Goal: Transaction & Acquisition: Obtain resource

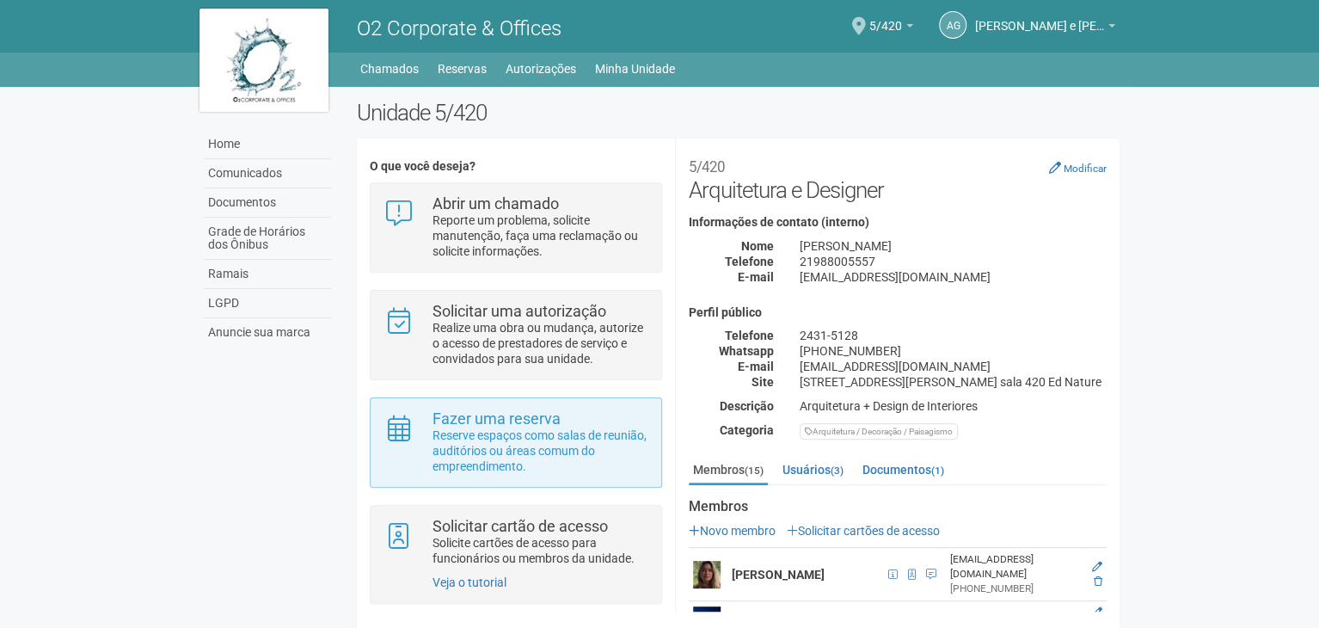
scroll to position [13, 0]
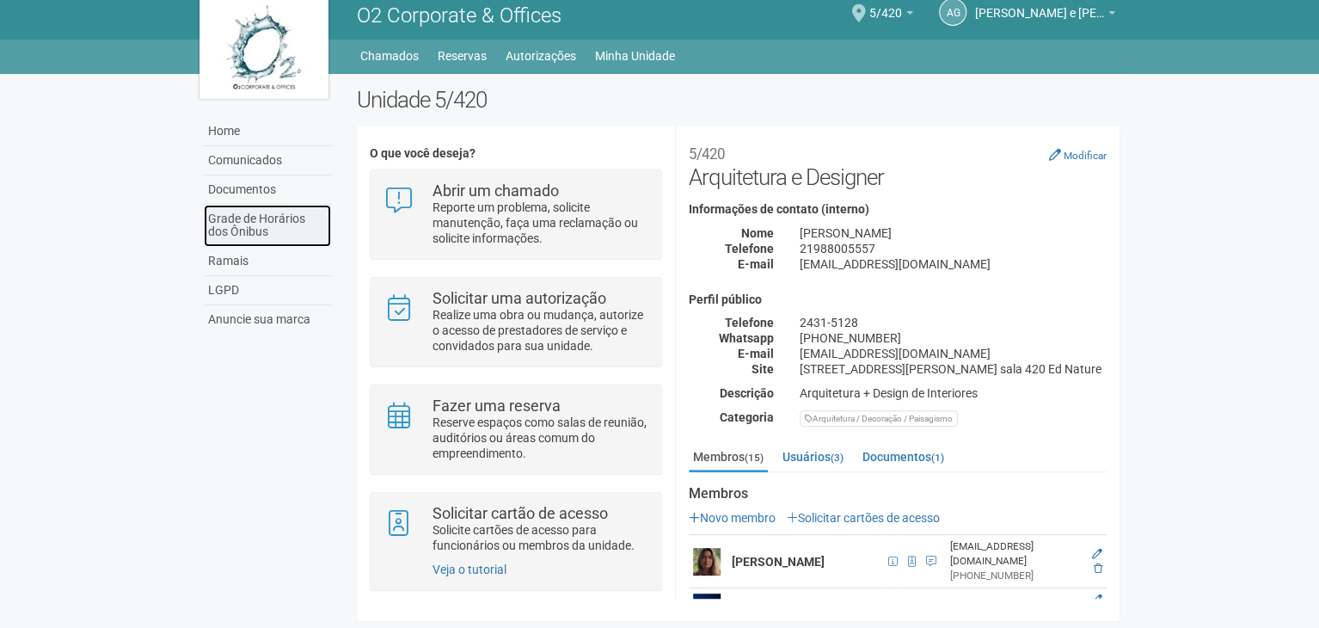
click at [269, 224] on link "Grade de Horários dos Ônibus" at bounding box center [267, 226] width 127 height 42
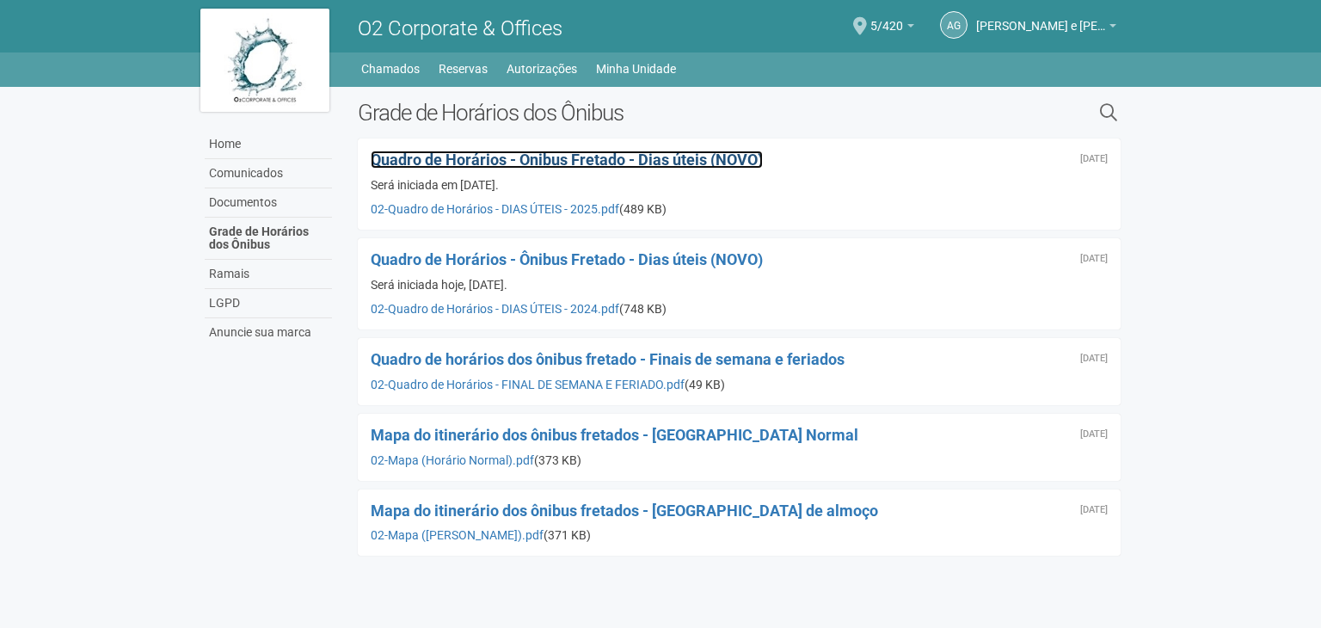
click at [673, 162] on span "Quadro de Horários - Ônibus Fretado - Dias úteis (NOVO)" at bounding box center [567, 159] width 392 height 18
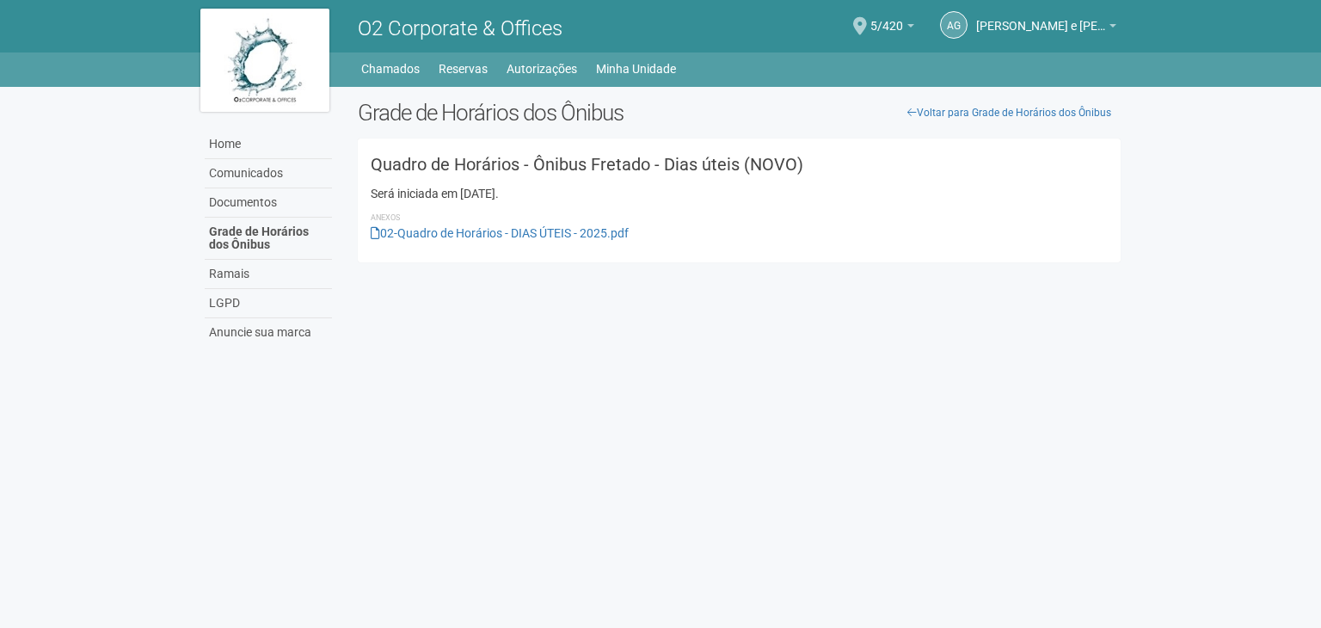
click at [448, 173] on h3 "Quadro de Horários - Ônibus Fretado - Dias úteis (NOVO)" at bounding box center [739, 164] width 737 height 17
click at [920, 108] on link "Voltar para Grade de Horários dos Ônibus" at bounding box center [1009, 113] width 223 height 26
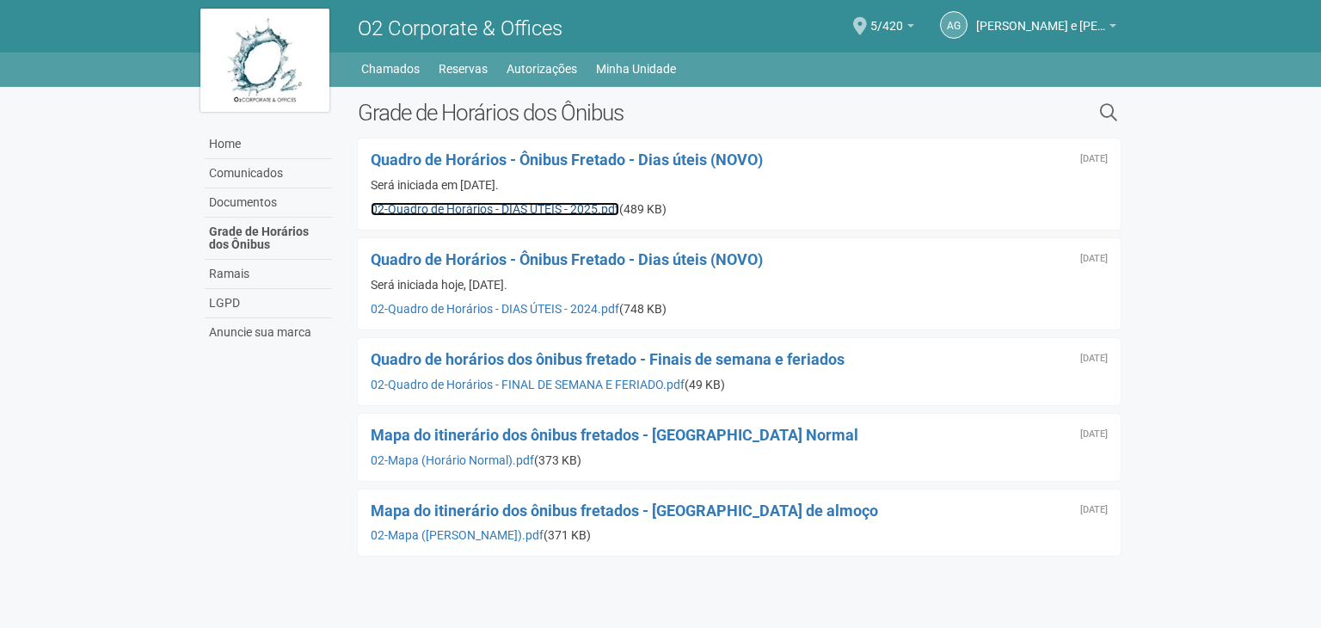
click at [406, 211] on link "02-Quadro de Horários - DIAS ÚTEIS - 2025.pdf" at bounding box center [495, 209] width 248 height 14
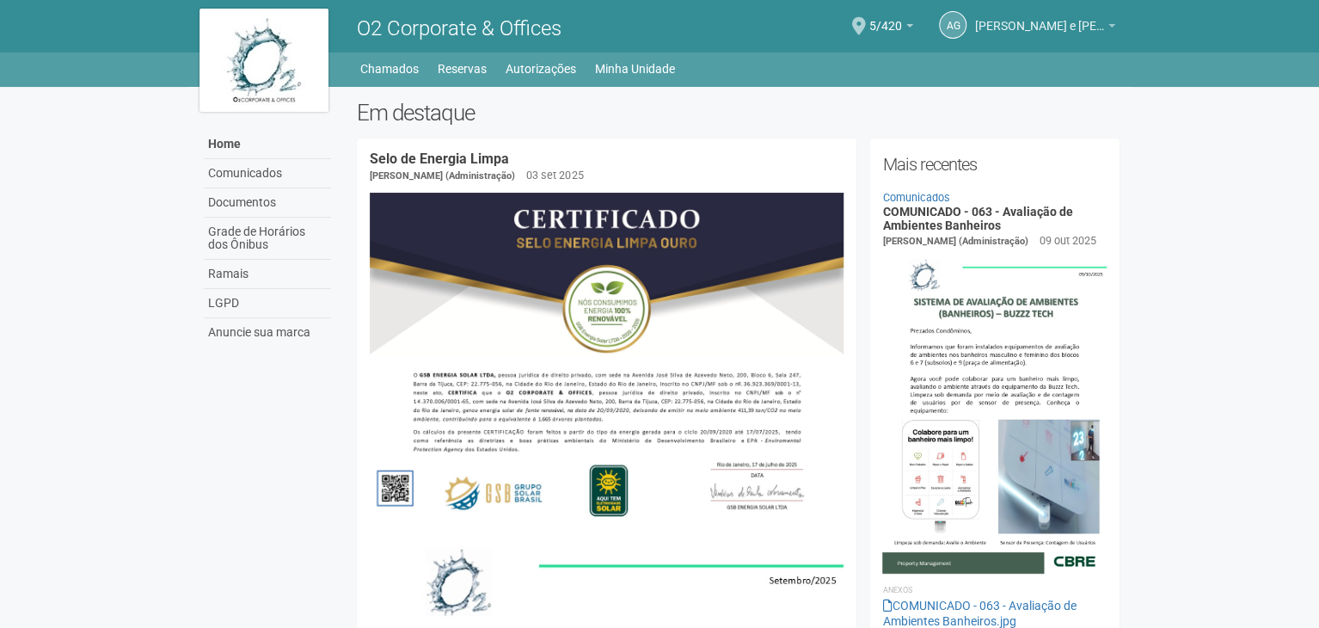
click at [1004, 28] on span "[PERSON_NAME] e [PERSON_NAME] Arquitetura" at bounding box center [1039, 18] width 129 height 30
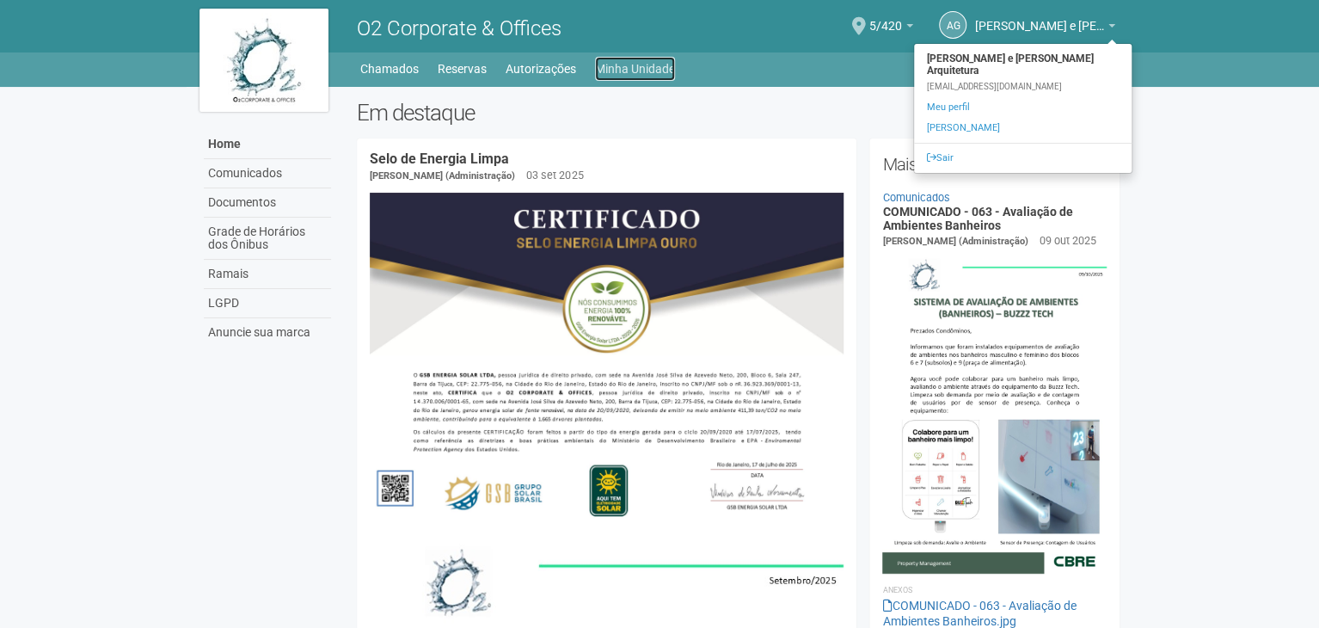
click at [630, 69] on link "Minha Unidade" at bounding box center [635, 69] width 80 height 24
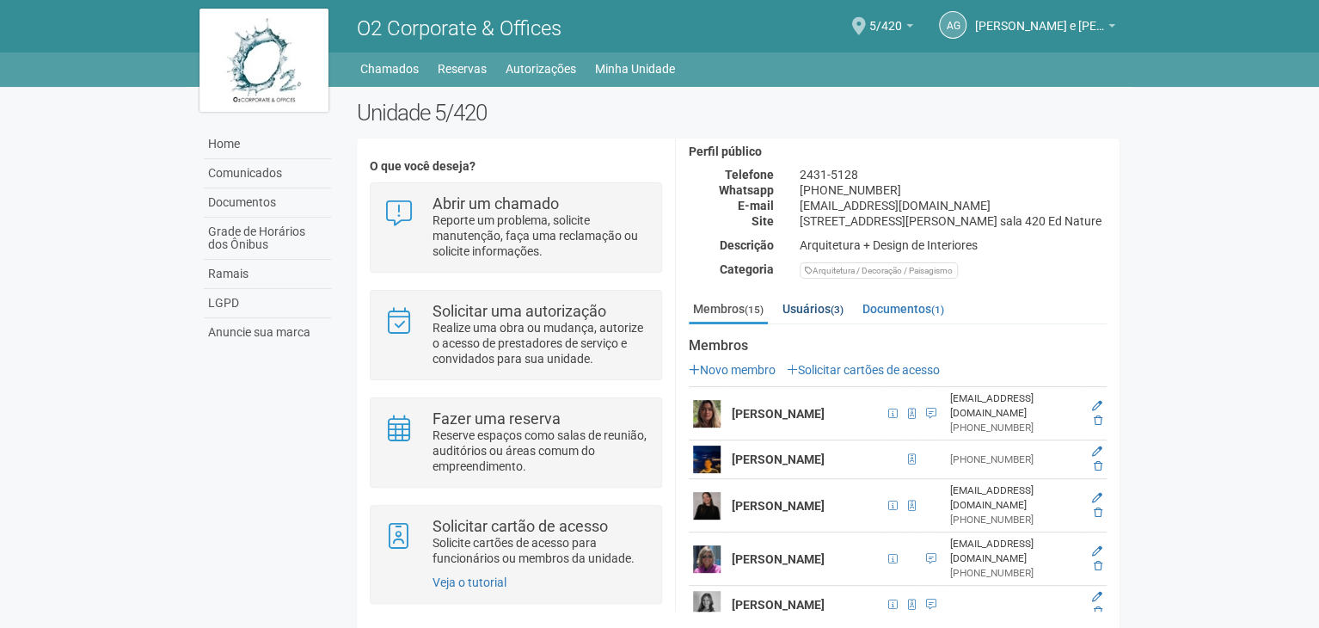
scroll to position [172, 0]
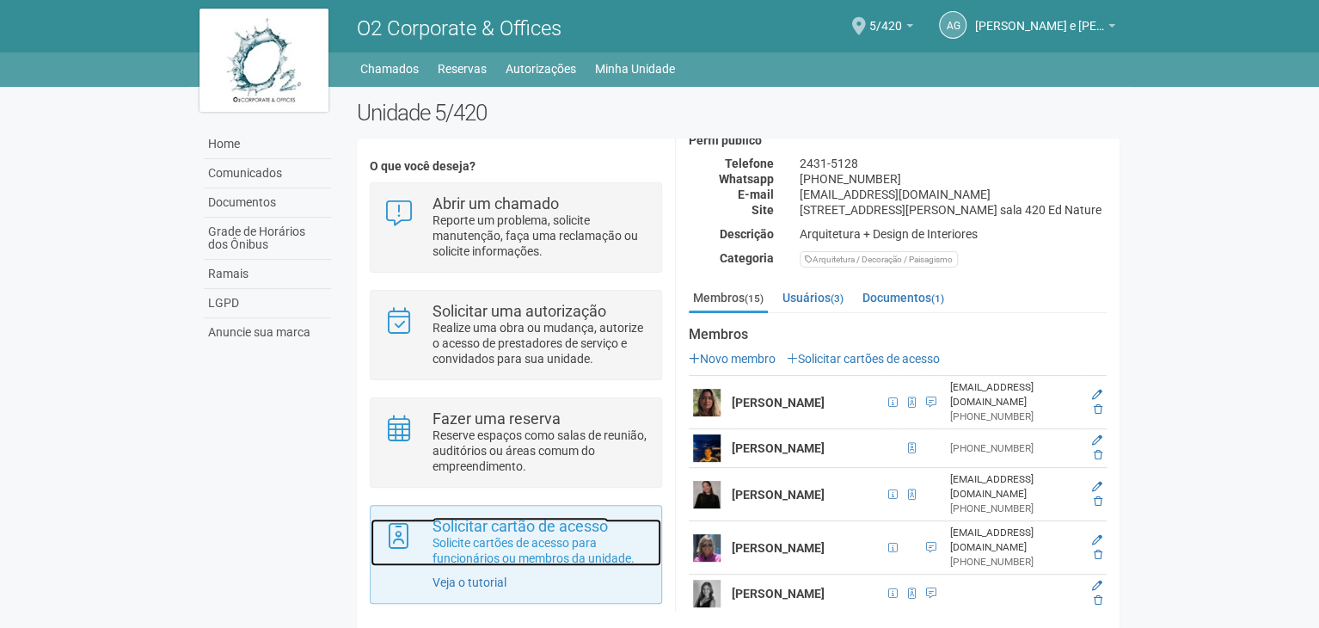
click at [505, 559] on p "Solicite cartões de acesso para funcionários ou membros da unidade." at bounding box center [540, 550] width 216 height 31
